Goal: Find contact information: Find contact information

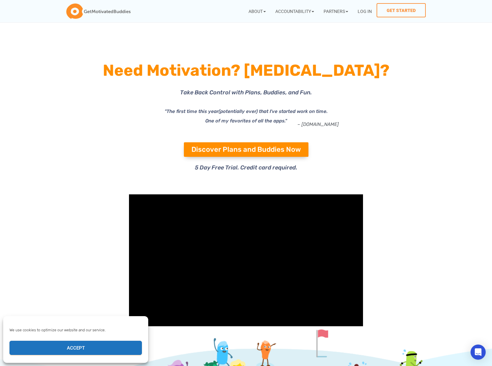
scroll to position [2195, 0]
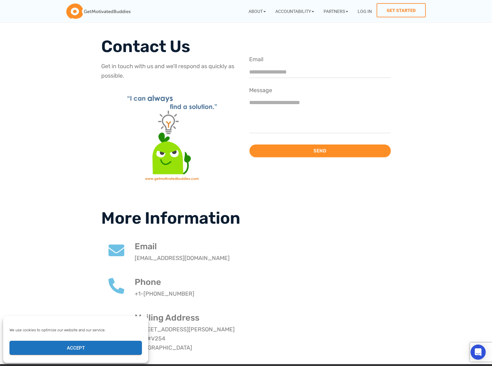
scroll to position [40, 0]
